Goal: Find specific page/section: Find specific page/section

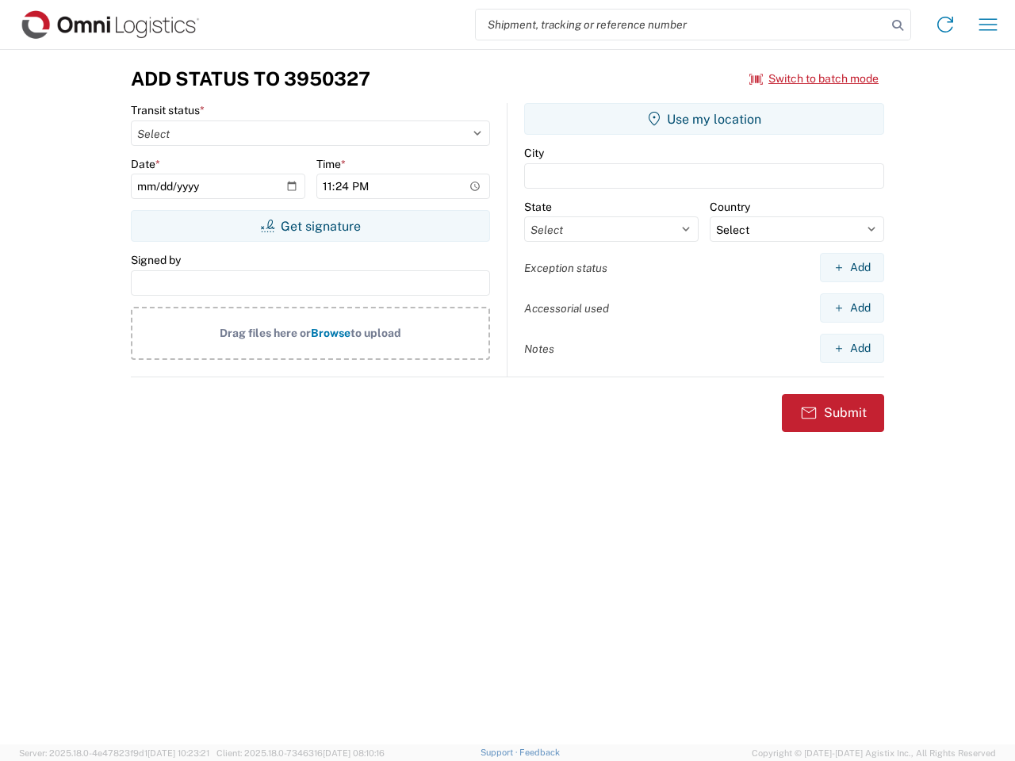
click at [681, 25] on input "search" at bounding box center [681, 25] width 411 height 30
click at [897, 25] on icon at bounding box center [897, 25] width 22 height 22
click at [945, 25] on icon at bounding box center [944, 24] width 25 height 25
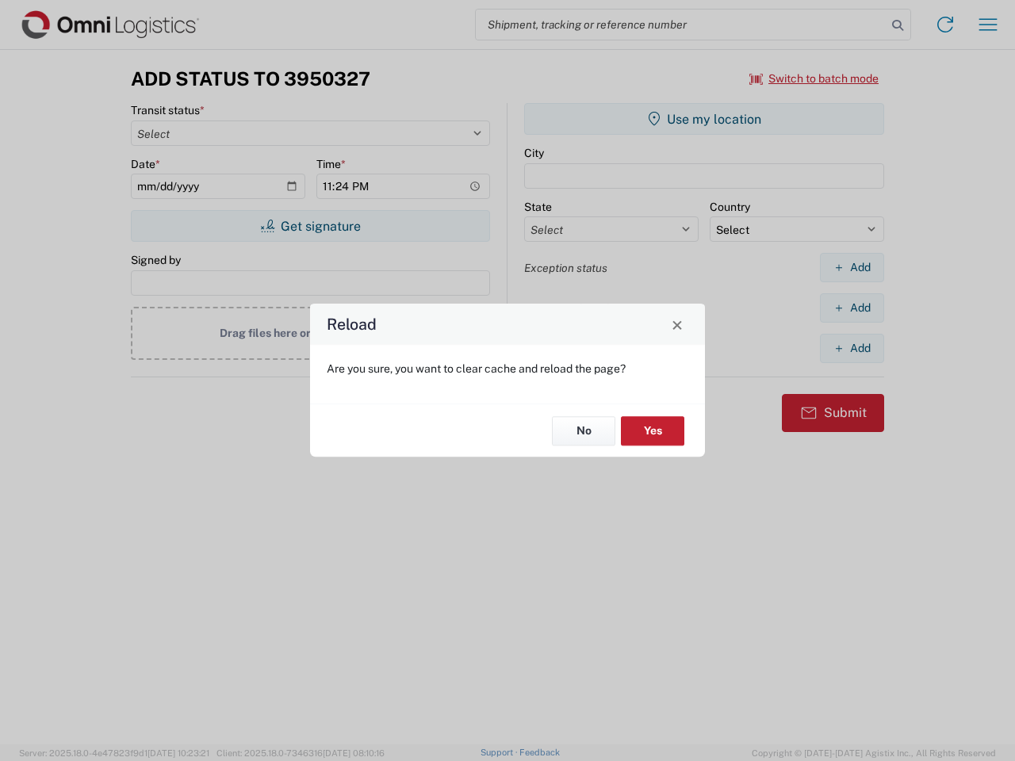
click at [988, 25] on div "Reload Are you sure, you want to clear cache and reload the page? No Yes" at bounding box center [507, 380] width 1015 height 761
click at [814, 78] on div "Reload Are you sure, you want to clear cache and reload the page? No Yes" at bounding box center [507, 380] width 1015 height 761
click at [310, 226] on div "Reload Are you sure, you want to clear cache and reload the page? No Yes" at bounding box center [507, 380] width 1015 height 761
click at [704, 119] on div "Reload Are you sure, you want to clear cache and reload the page? No Yes" at bounding box center [507, 380] width 1015 height 761
click at [851, 267] on div "Reload Are you sure, you want to clear cache and reload the page? No Yes" at bounding box center [507, 380] width 1015 height 761
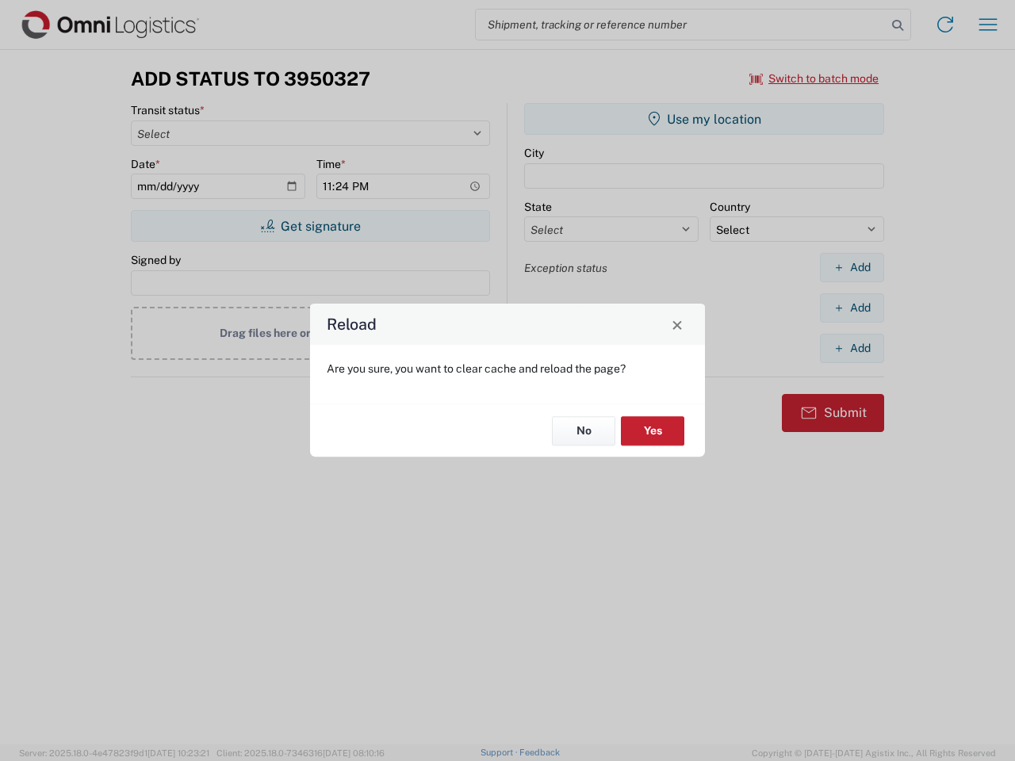
click at [851, 308] on div "Reload Are you sure, you want to clear cache and reload the page? No Yes" at bounding box center [507, 380] width 1015 height 761
click at [851, 348] on div "Reload Are you sure, you want to clear cache and reload the page? No Yes" at bounding box center [507, 380] width 1015 height 761
